Goal: Information Seeking & Learning: Find specific fact

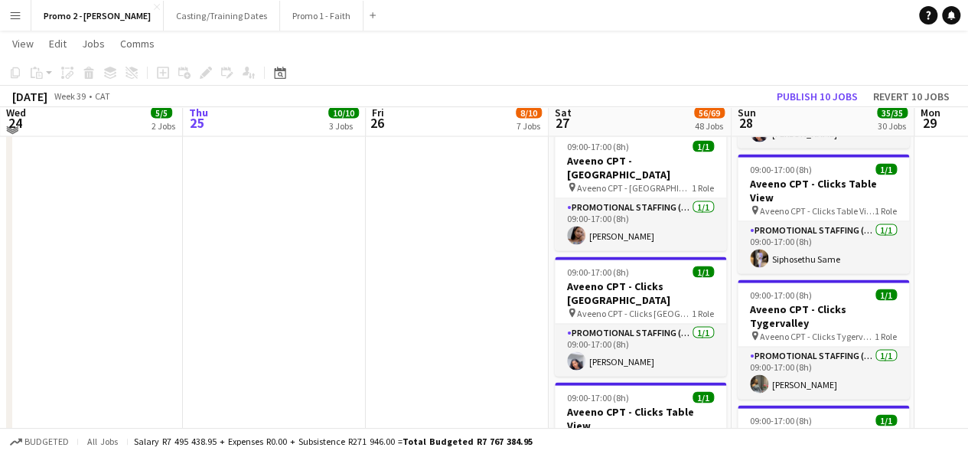
scroll to position [1414, 0]
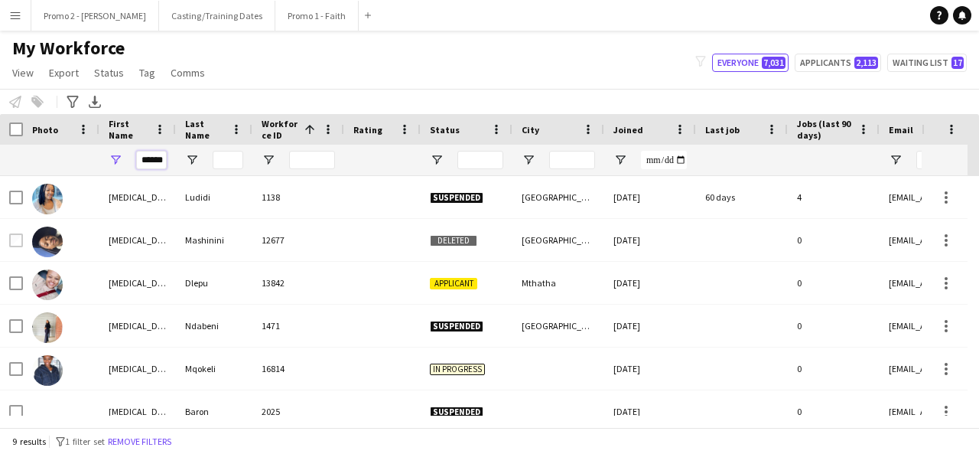
scroll to position [0, 2]
drag, startPoint x: 136, startPoint y: 161, endPoint x: 436, endPoint y: 123, distance: 302.3
click at [430, 128] on div "Workforce Details Photo First Name 1" at bounding box center [818, 145] width 1636 height 62
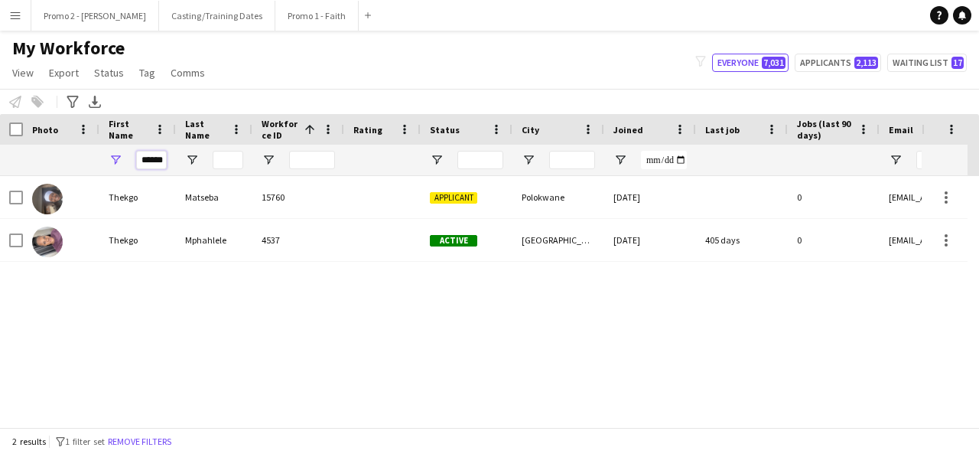
scroll to position [0, 5]
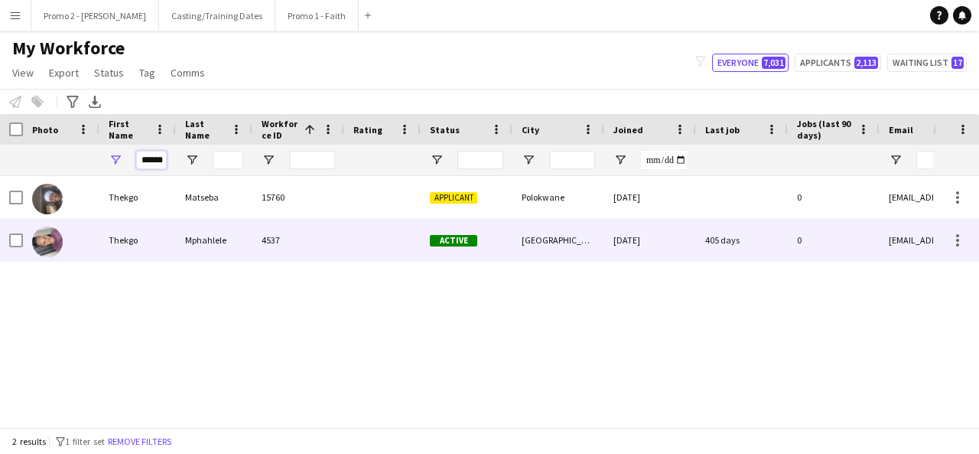
type input "******"
click at [419, 253] on div at bounding box center [382, 240] width 77 height 42
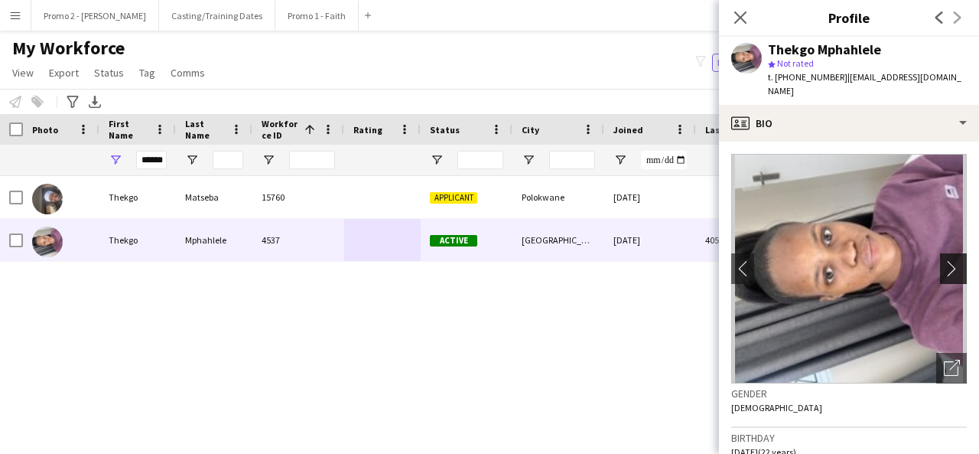
click at [944, 260] on app-icon "chevron-right" at bounding box center [956, 268] width 24 height 16
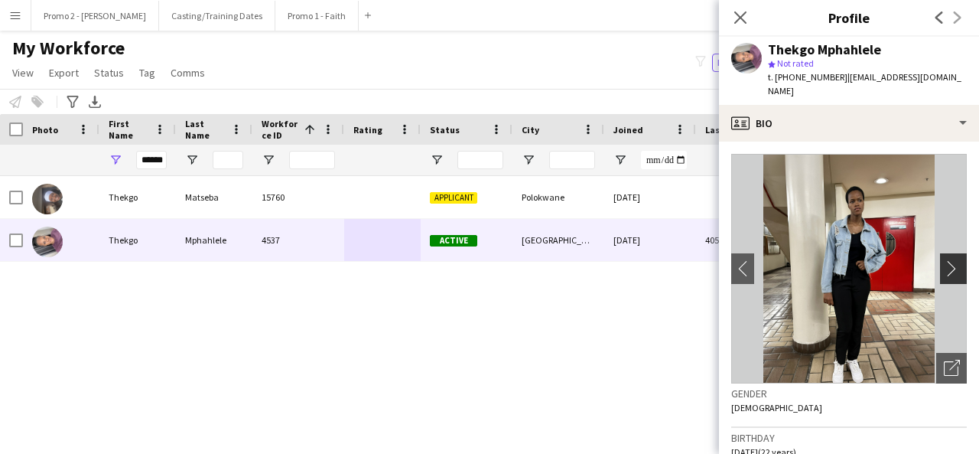
click at [944, 260] on app-icon "chevron-right" at bounding box center [956, 268] width 24 height 16
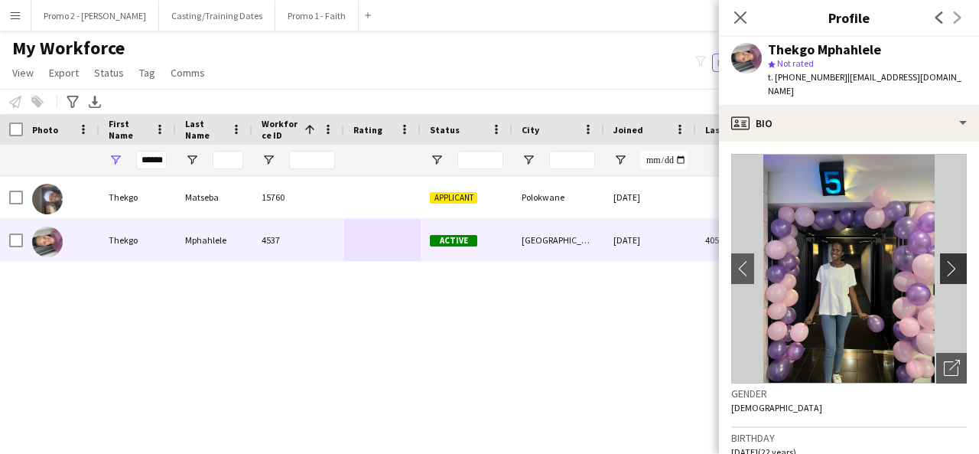
click at [944, 260] on app-icon "chevron-right" at bounding box center [956, 268] width 24 height 16
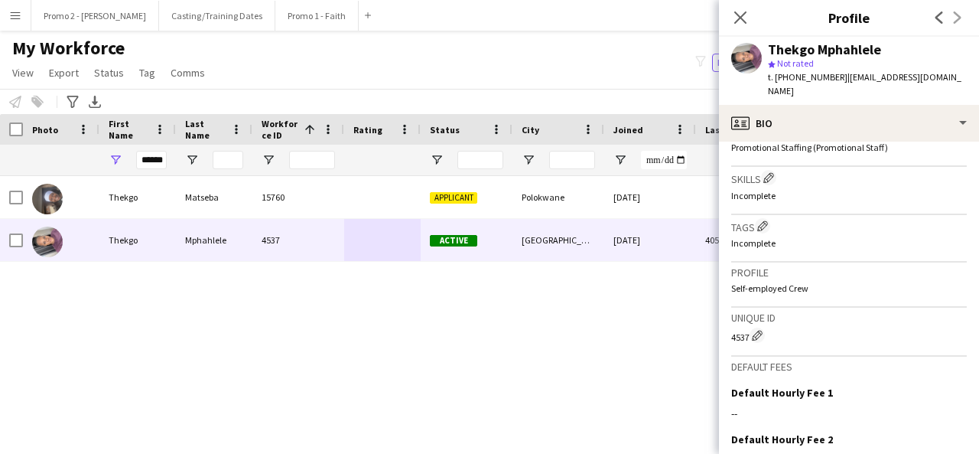
scroll to position [693, 0]
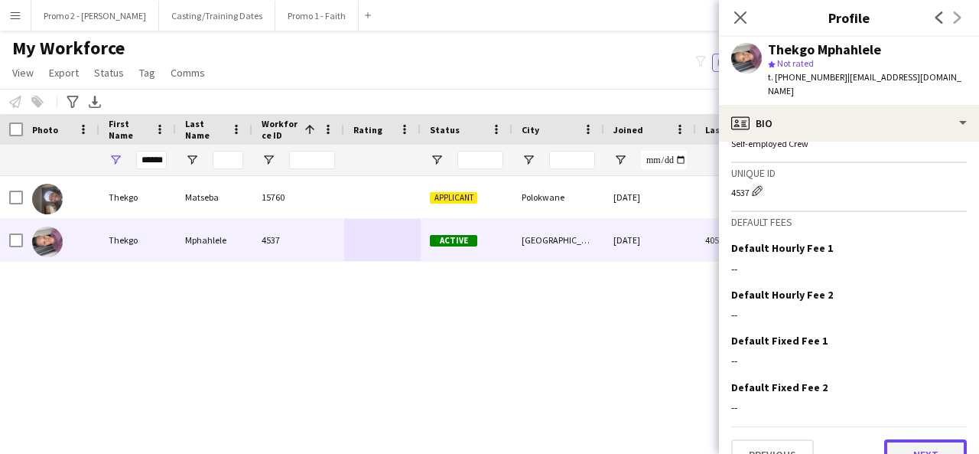
click at [926, 439] on button "Next" at bounding box center [925, 454] width 83 height 31
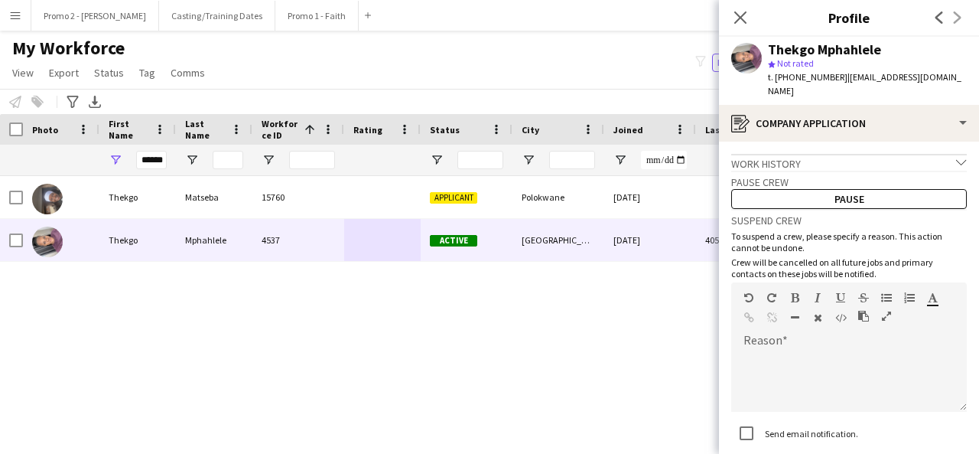
scroll to position [94, 0]
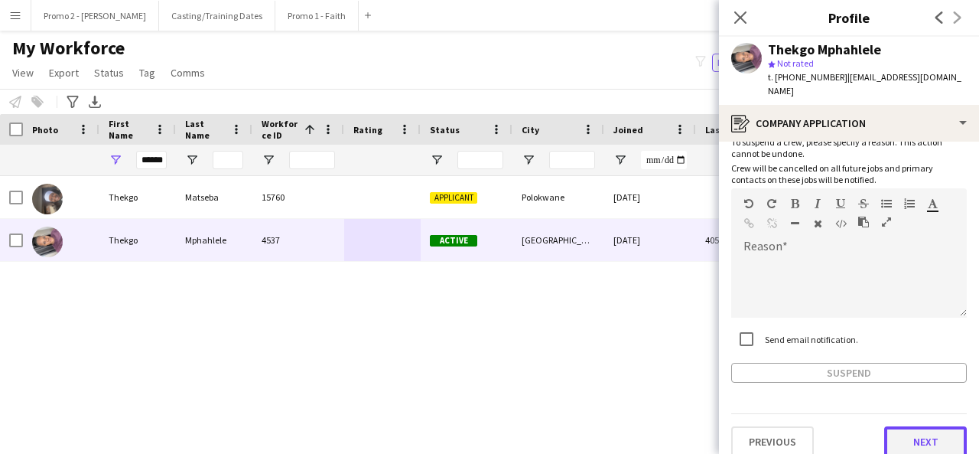
click at [920, 426] on button "Next" at bounding box center [925, 441] width 83 height 31
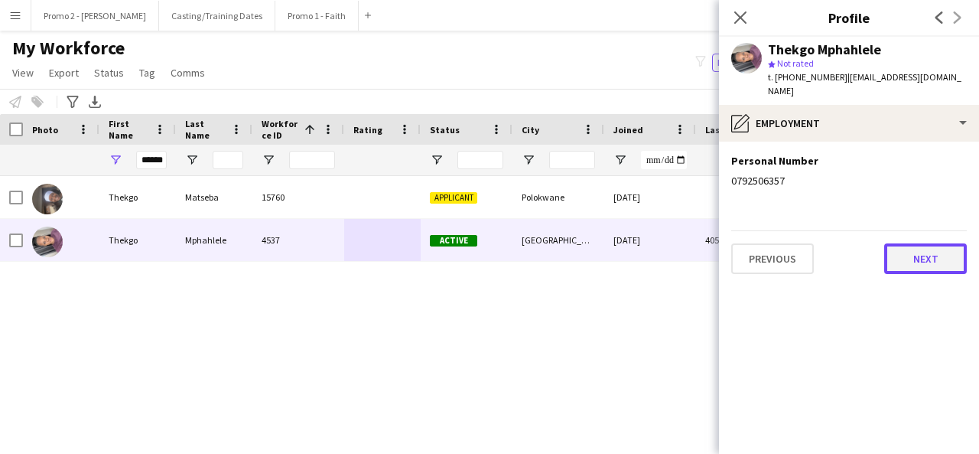
click at [941, 243] on button "Next" at bounding box center [925, 258] width 83 height 31
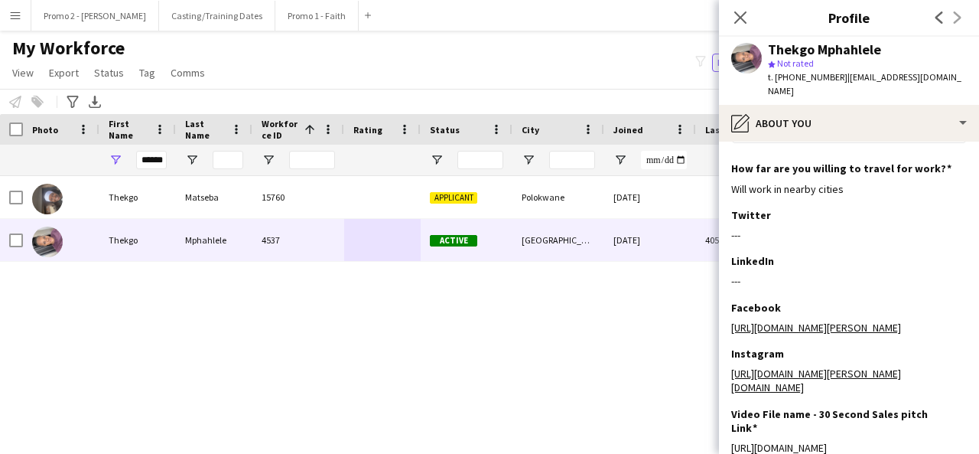
scroll to position [387, 0]
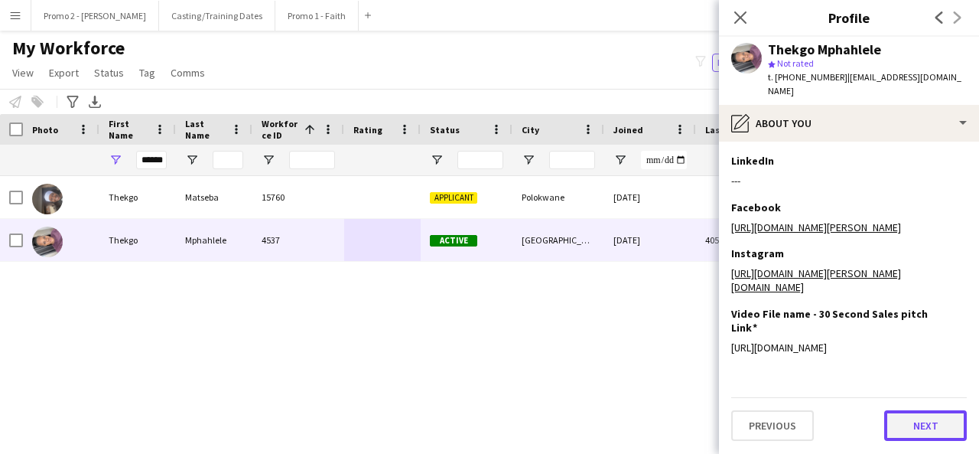
click at [918, 425] on button "Next" at bounding box center [925, 425] width 83 height 31
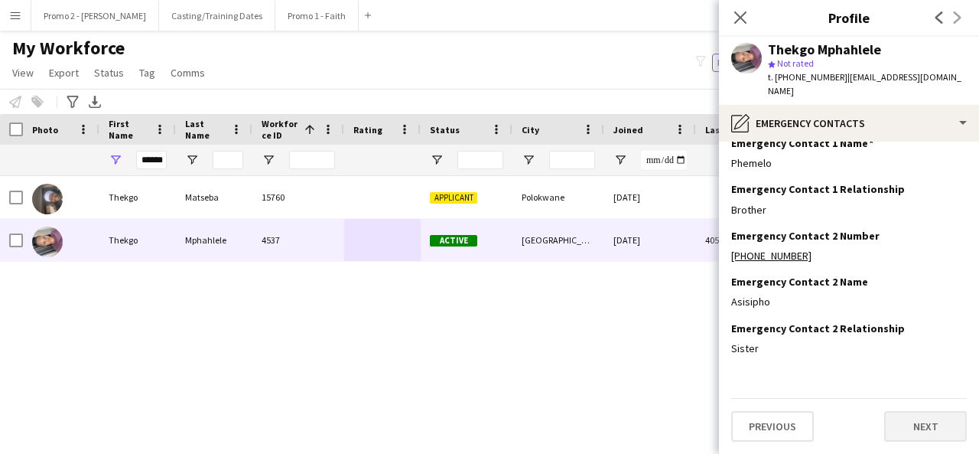
scroll to position [0, 0]
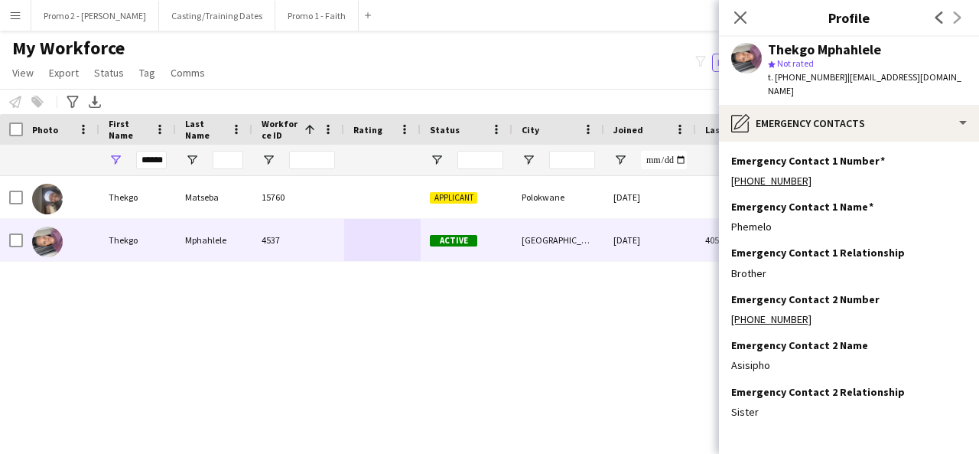
click at [958, 252] on app-section-data-types "Emergency Contact 1 Number Edit this field [PHONE_NUMBER] Emergency Contact 1 N…" at bounding box center [849, 298] width 260 height 312
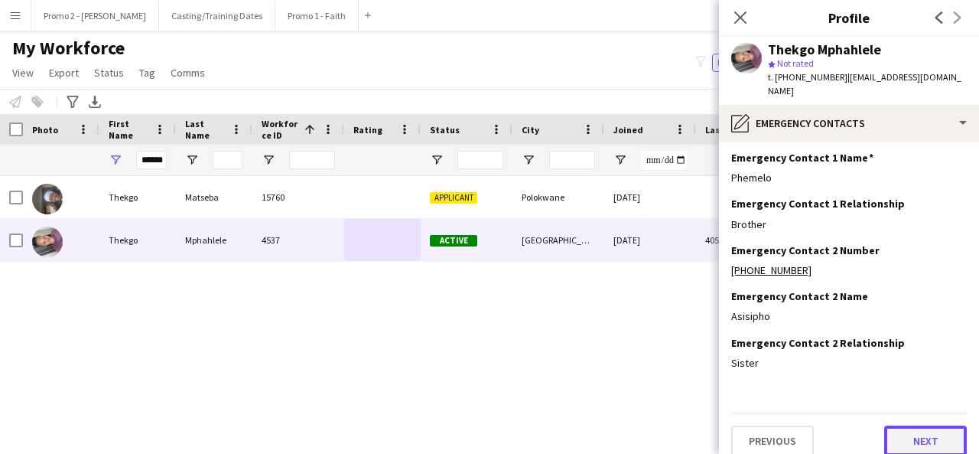
click at [913, 431] on button "Next" at bounding box center [925, 440] width 83 height 31
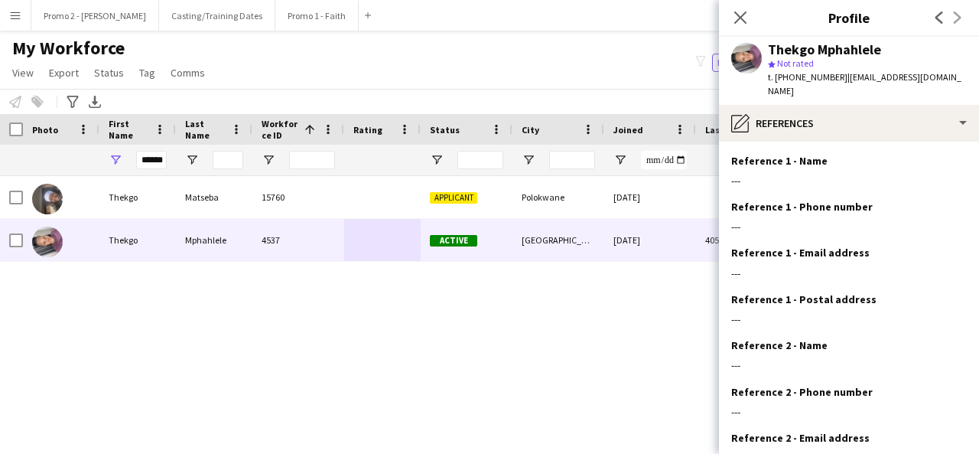
scroll to position [141, 0]
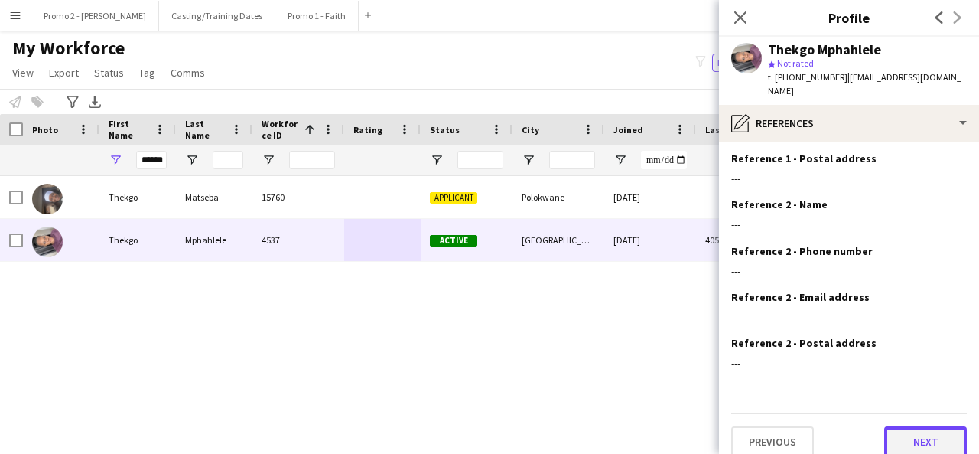
click at [938, 430] on button "Next" at bounding box center [925, 441] width 83 height 31
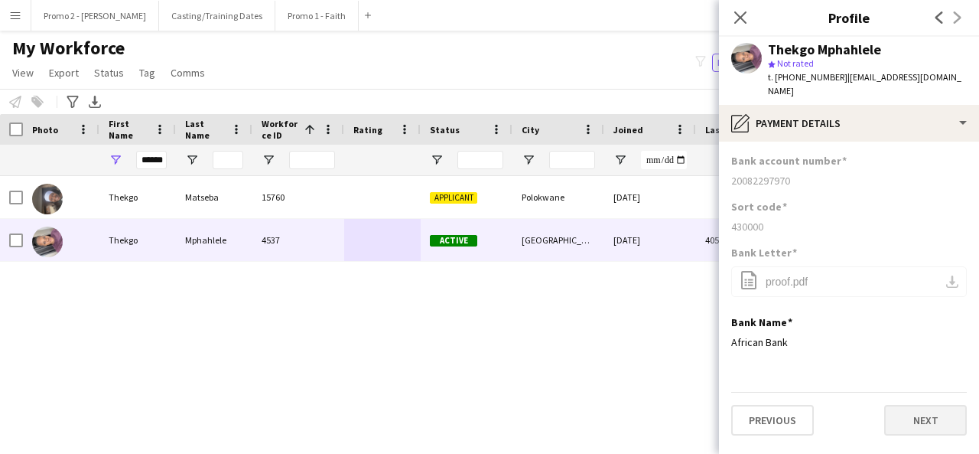
scroll to position [0, 0]
click at [941, 406] on button "Next" at bounding box center [925, 420] width 83 height 31
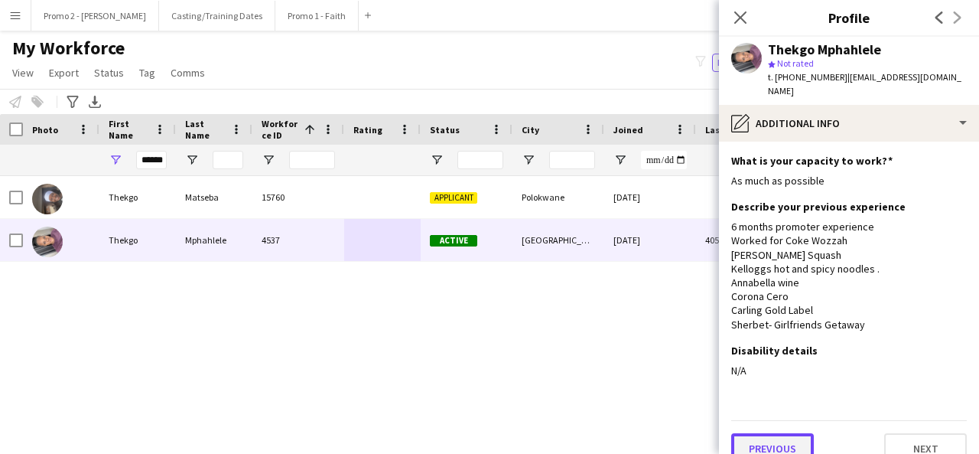
click at [777, 433] on button "Previous" at bounding box center [772, 448] width 83 height 31
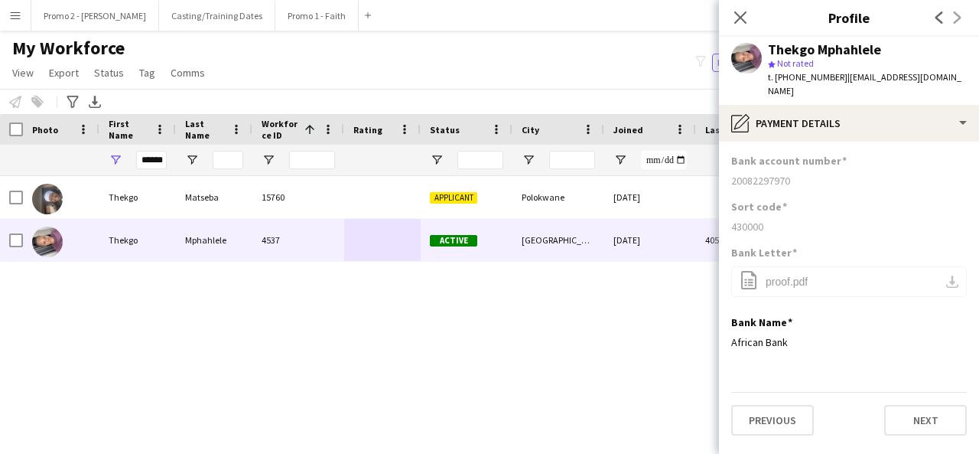
drag, startPoint x: 802, startPoint y: 159, endPoint x: 731, endPoint y: 166, distance: 71.5
click at [731, 166] on app-section-data-types "Bank account number [FINANCIAL_ID] Sort code [FINANCIAL_ID] Bank Letter office-…" at bounding box center [849, 298] width 260 height 312
click at [820, 220] on div "430000" at bounding box center [849, 227] width 236 height 14
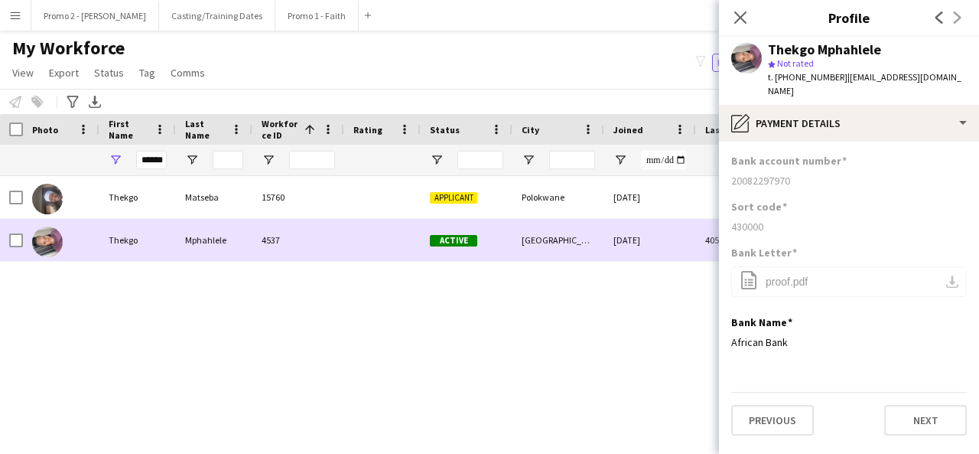
click at [529, 247] on div "[GEOGRAPHIC_DATA]" at bounding box center [559, 240] width 92 height 42
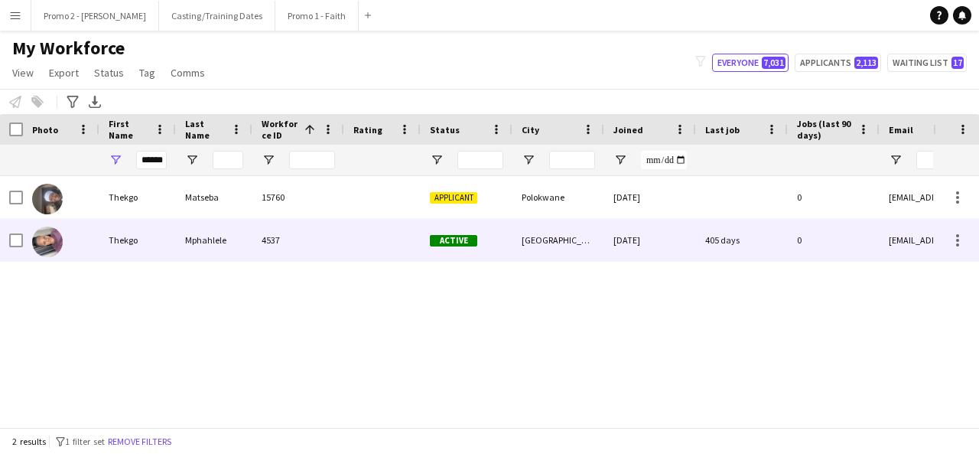
click at [691, 253] on div "[DATE]" at bounding box center [650, 240] width 92 height 42
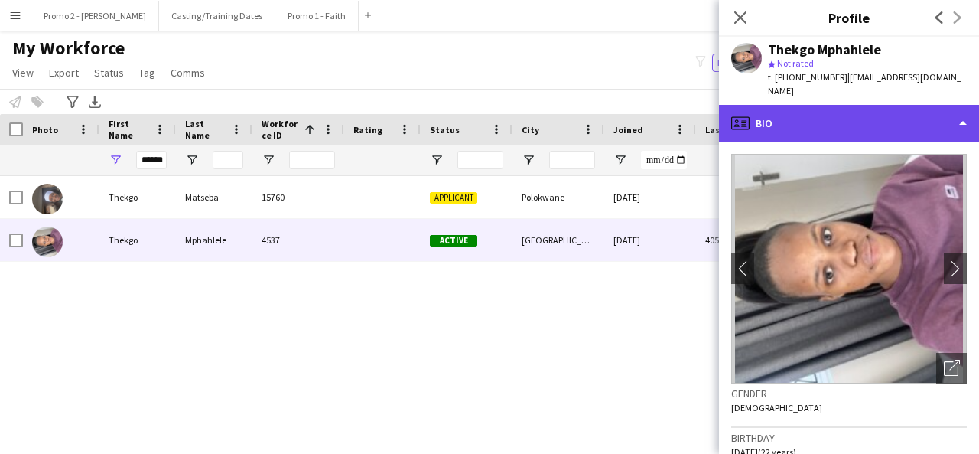
click at [829, 107] on div "profile Bio" at bounding box center [849, 123] width 260 height 37
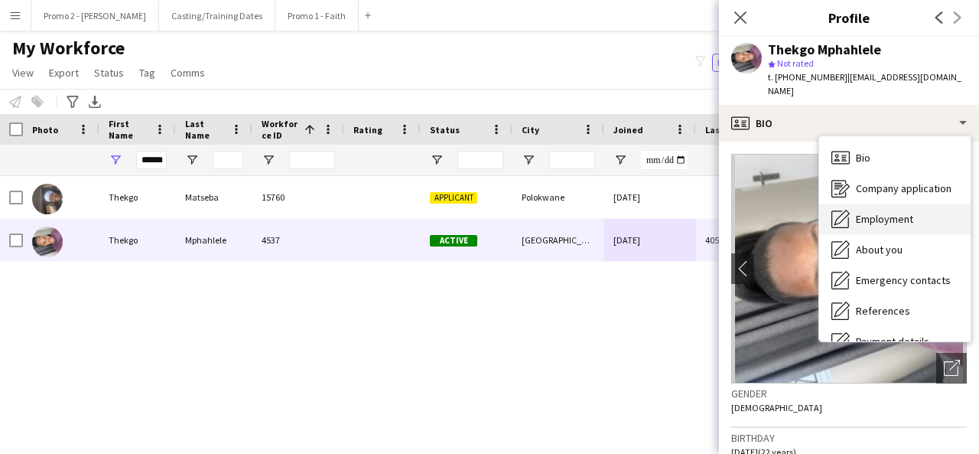
click at [897, 218] on div "Employment Employment" at bounding box center [894, 219] width 151 height 31
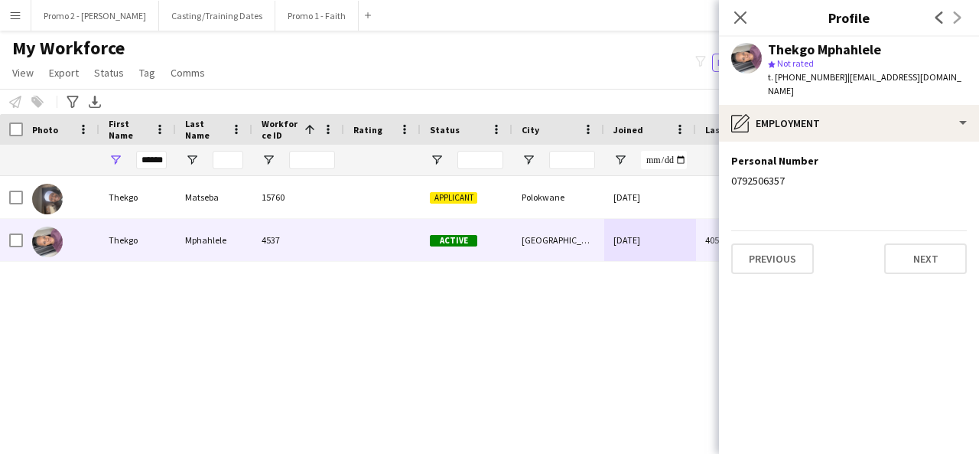
click at [518, 340] on div "Thekgo Matseba 15760 Applicant Polokwane [DATE] 0 [EMAIL_ADDRESS][DOMAIN_NAME] …" at bounding box center [466, 295] width 933 height 239
